Goal: Download file/media

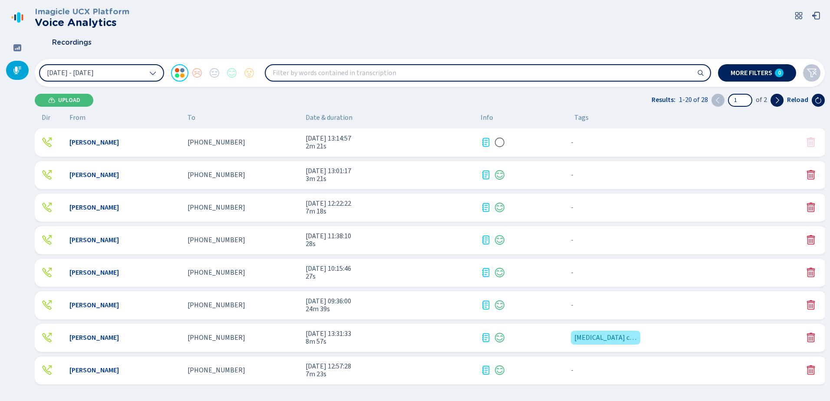
click at [228, 138] on div "[PERSON_NAME] [PHONE_NUMBER] [DATE] 13:14:57 2m 21s - {{hiddenTagsCount}} more" at bounding box center [430, 142] width 791 height 28
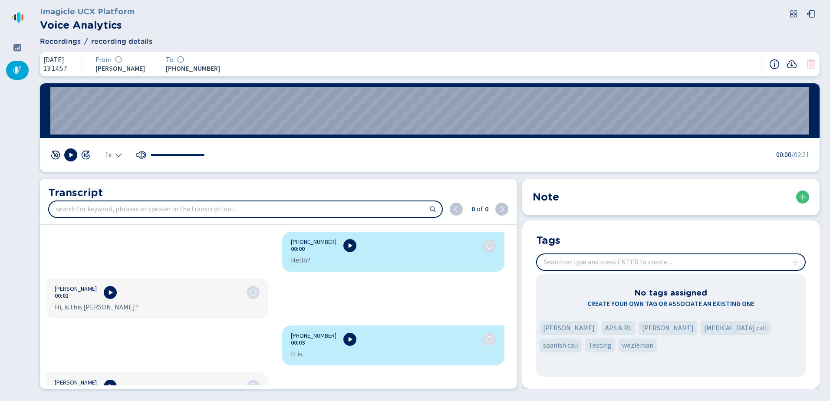
click at [793, 67] on icon at bounding box center [791, 64] width 10 height 10
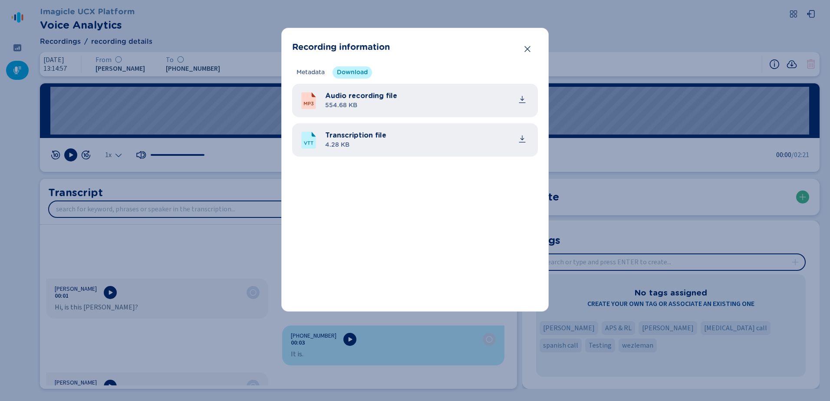
click at [381, 144] on span "4.28 KB" at bounding box center [355, 145] width 61 height 9
click at [525, 138] on icon "common.download" at bounding box center [522, 139] width 9 height 9
click at [526, 51] on icon "Close" at bounding box center [527, 49] width 9 height 9
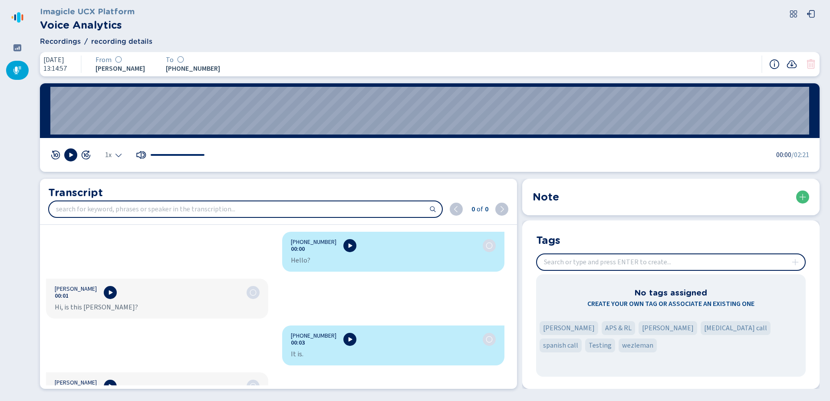
click at [20, 70] on icon at bounding box center [17, 70] width 9 height 9
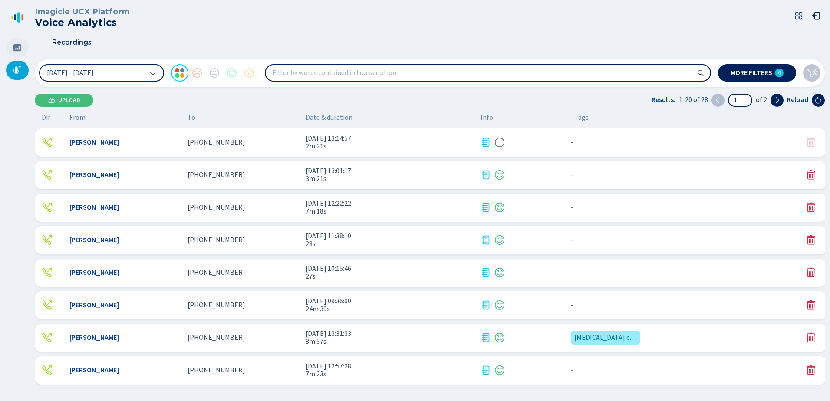
click at [12, 43] on div at bounding box center [17, 47] width 23 height 19
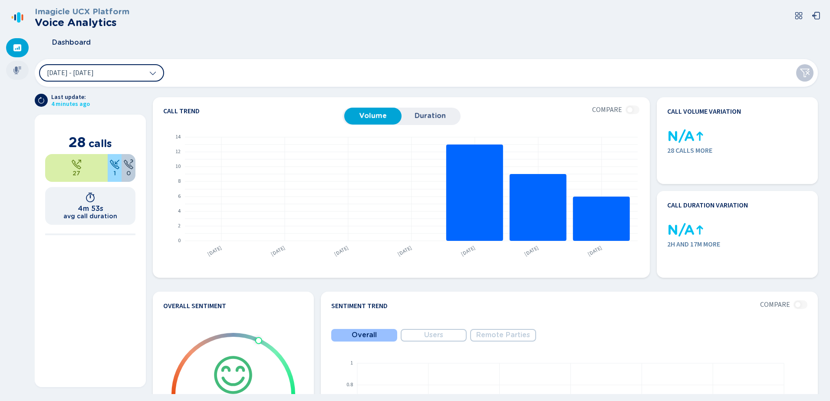
click at [10, 72] on div at bounding box center [17, 70] width 23 height 19
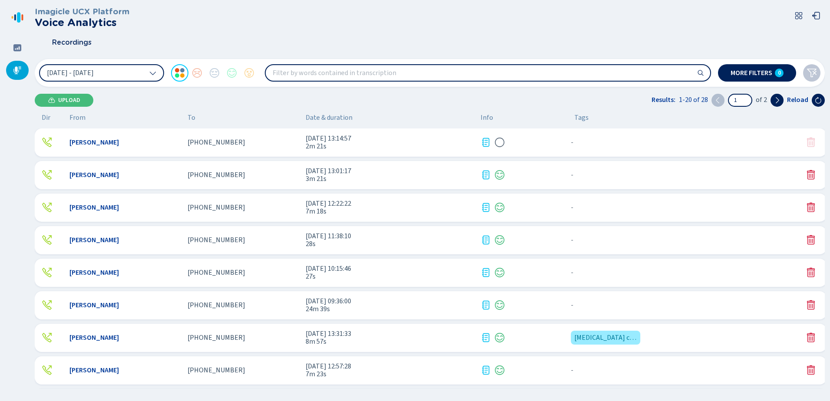
click at [439, 345] on span "8m 57s" at bounding box center [389, 342] width 168 height 8
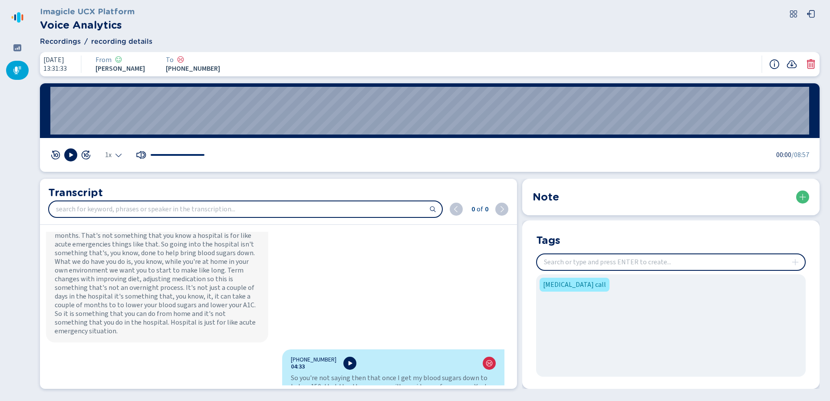
scroll to position [1432, 0]
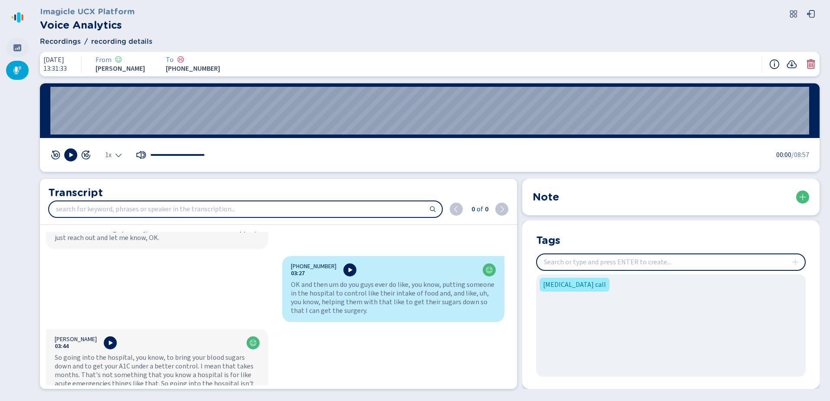
click at [18, 43] on div at bounding box center [17, 47] width 23 height 19
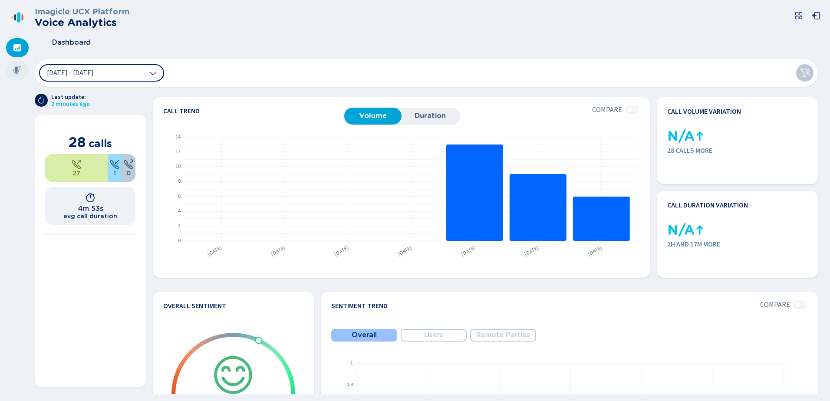
click at [23, 66] on div at bounding box center [17, 70] width 23 height 19
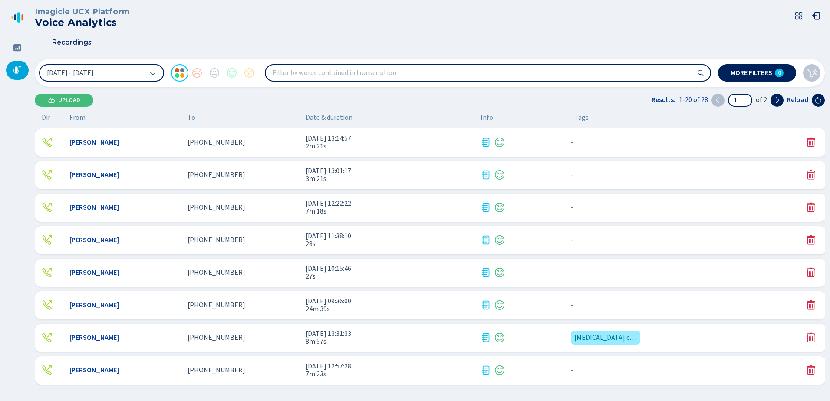
click at [416, 141] on span "[DATE] 13:14:57" at bounding box center [389, 139] width 168 height 8
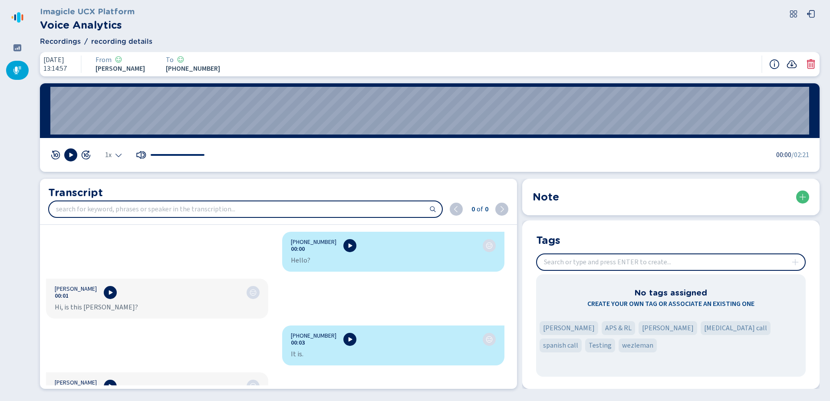
click at [791, 64] on icon at bounding box center [791, 64] width 10 height 10
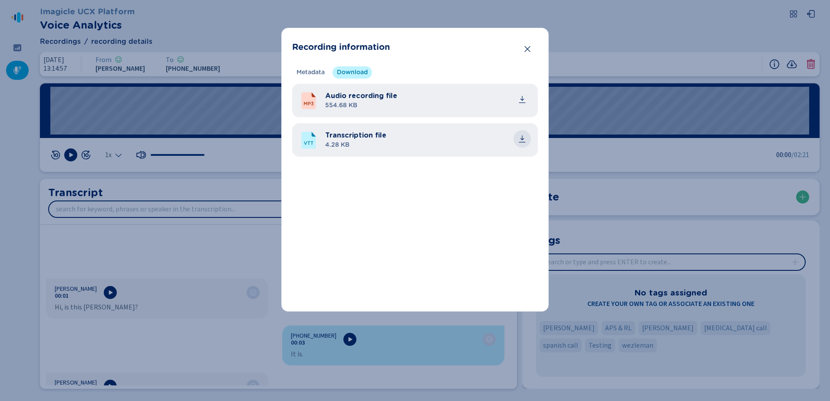
click at [519, 140] on icon "common.download" at bounding box center [522, 139] width 9 height 9
click at [534, 44] on button "Close" at bounding box center [527, 48] width 17 height 17
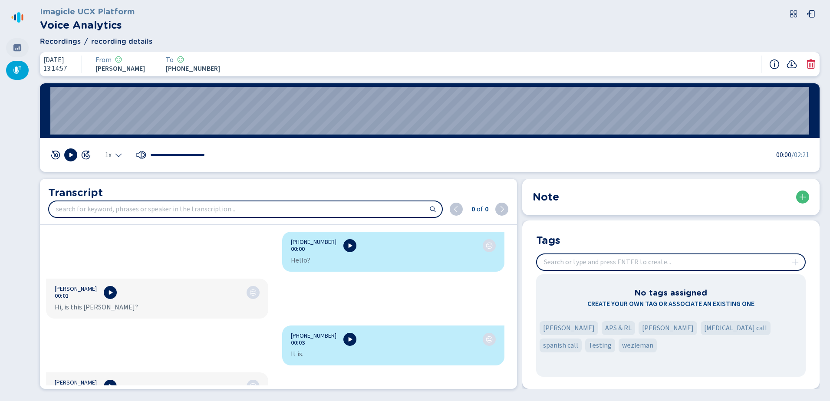
click at [19, 53] on div at bounding box center [17, 47] width 23 height 19
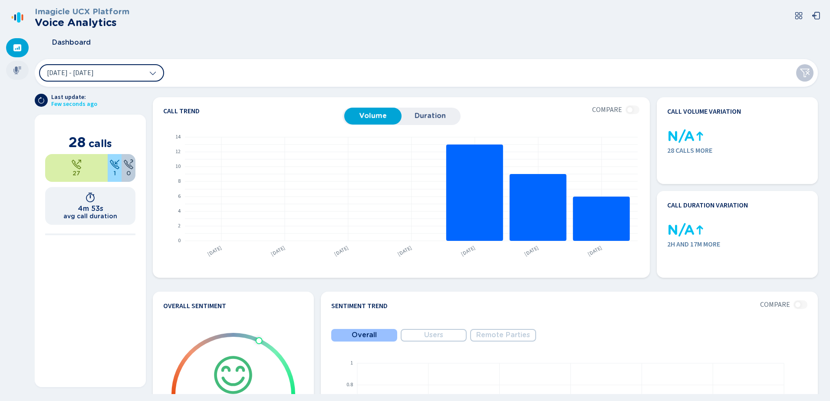
click at [24, 75] on div at bounding box center [17, 70] width 23 height 19
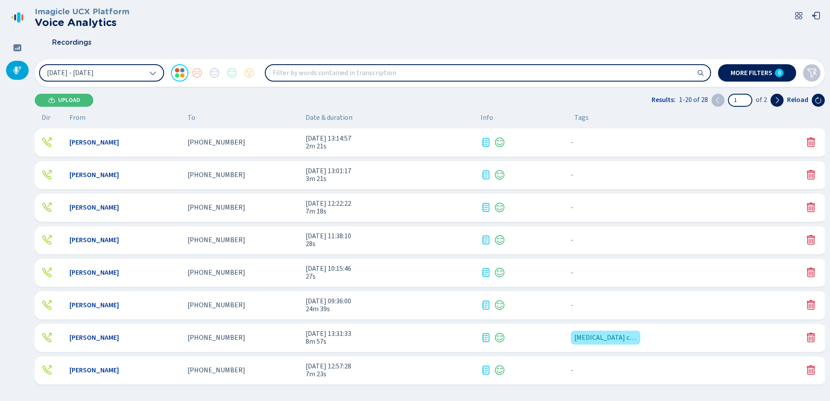
click at [361, 74] on input "search" at bounding box center [488, 73] width 444 height 16
type input "my pleasure"
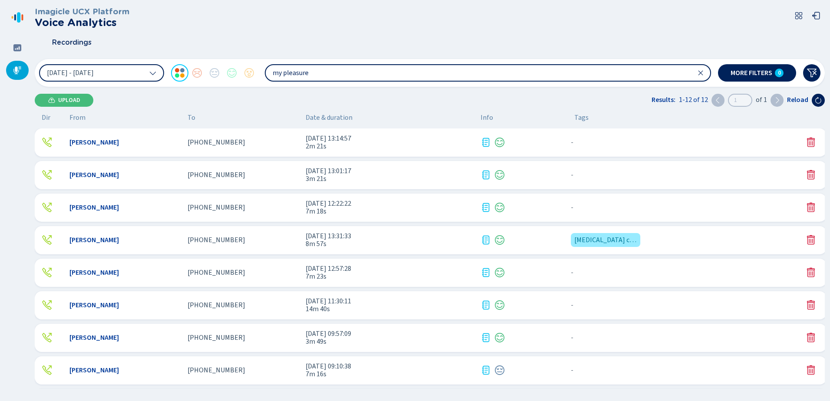
drag, startPoint x: 357, startPoint y: 73, endPoint x: 273, endPoint y: 80, distance: 84.0
click at [273, 80] on input "my pleasure" at bounding box center [488, 73] width 444 height 16
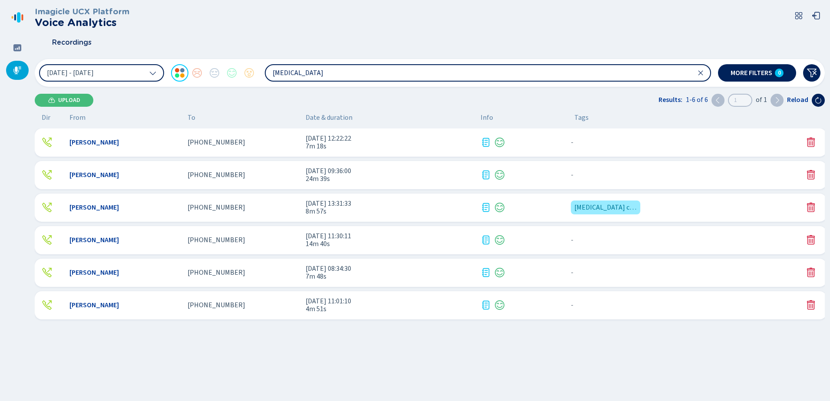
click at [295, 71] on input "[MEDICAL_DATA]" at bounding box center [488, 73] width 444 height 16
type input "i"
click at [21, 46] on icon at bounding box center [17, 47] width 8 height 7
